Goal: Information Seeking & Learning: Learn about a topic

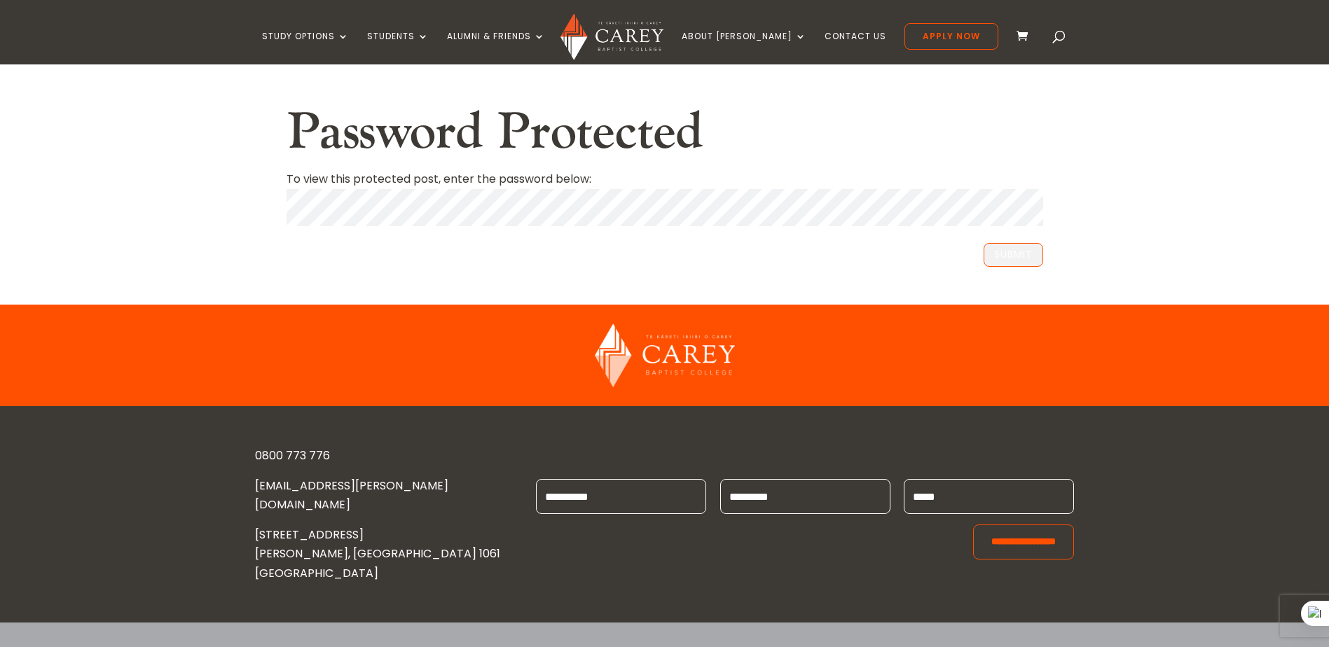
click at [1007, 251] on button "Submit" at bounding box center [1014, 255] width 60 height 24
